Goal: Task Accomplishment & Management: Manage account settings

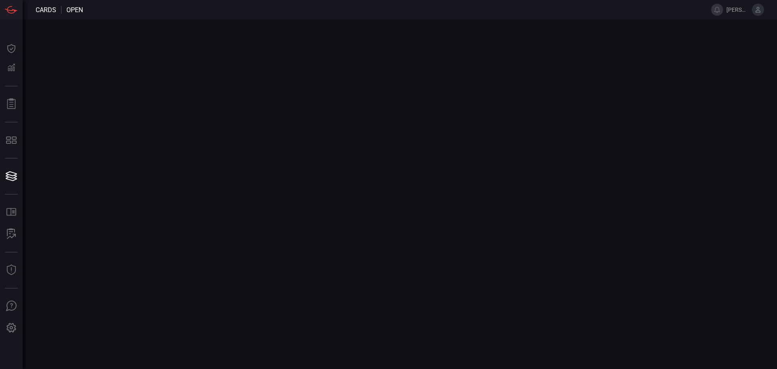
click at [762, 10] on button at bounding box center [758, 10] width 12 height 12
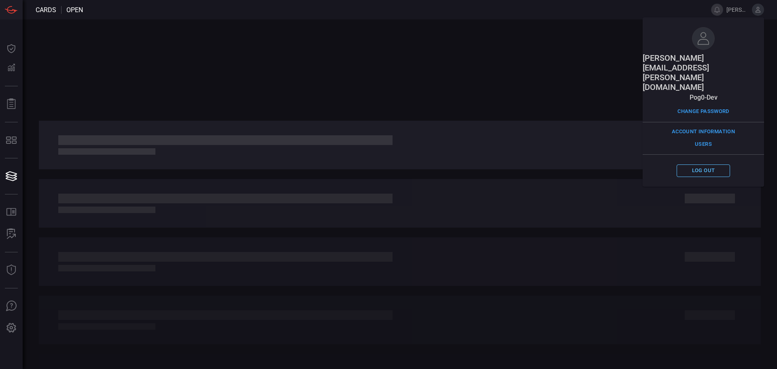
click at [701, 164] on button "Log out" at bounding box center [703, 170] width 53 height 13
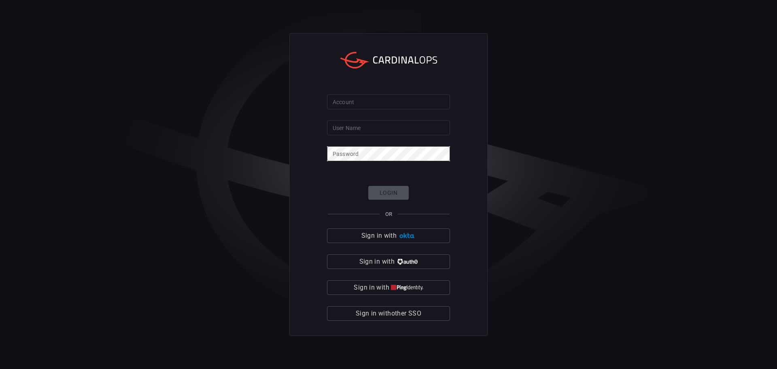
click at [404, 104] on input "Account" at bounding box center [388, 101] width 123 height 15
type input "pog0-dev"
type input "[PERSON_NAME][EMAIL_ADDRESS][PERSON_NAME][DOMAIN_NAME]"
click button "Login" at bounding box center [388, 193] width 40 height 14
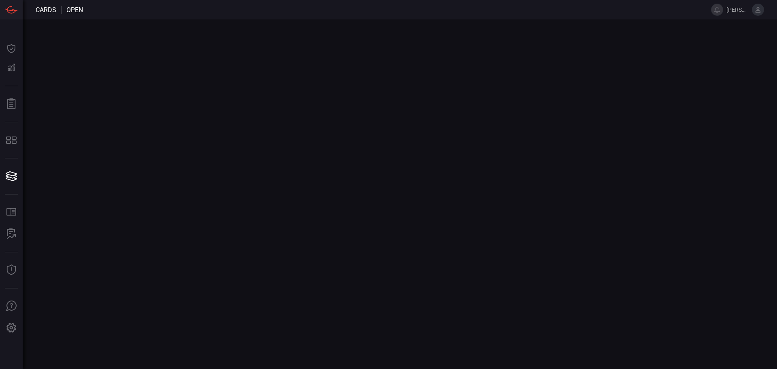
click at [757, 14] on button at bounding box center [758, 10] width 12 height 12
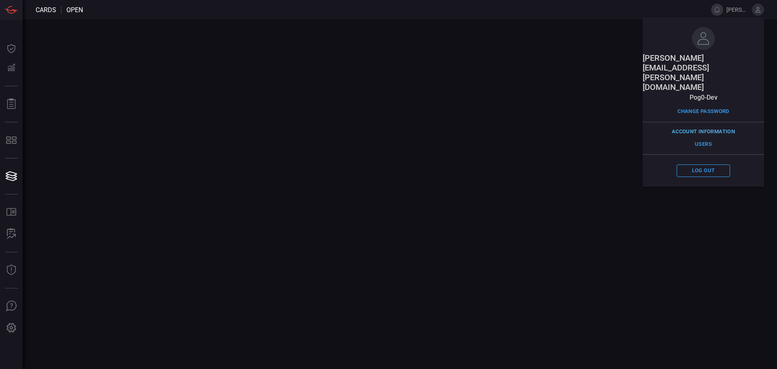
click at [718, 125] on button "Account Information" at bounding box center [703, 131] width 67 height 13
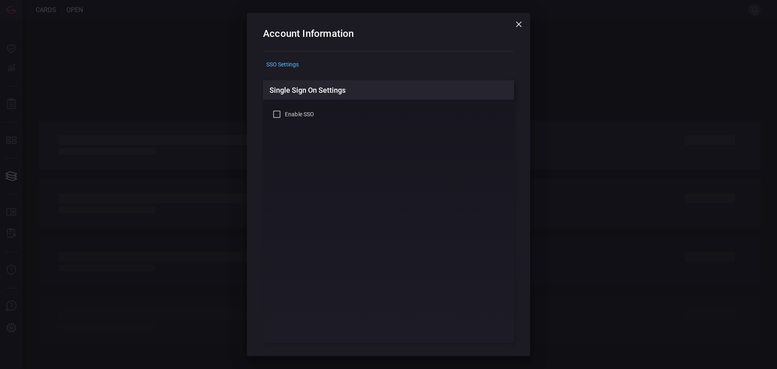
click at [272, 114] on input "Enable SSO" at bounding box center [277, 114] width 10 height 10
checkbox input "true"
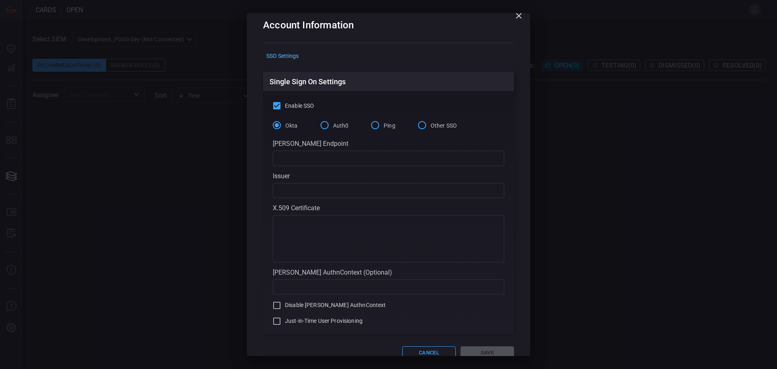
scroll to position [25, 0]
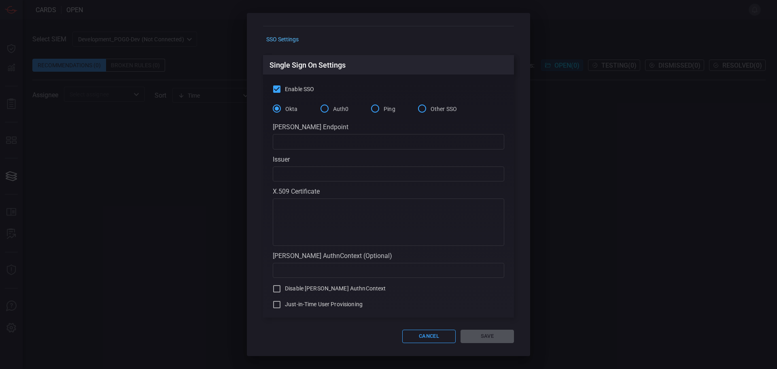
click at [419, 108] on input "Other SSO" at bounding box center [422, 108] width 17 height 17
